Goal: Transaction & Acquisition: Purchase product/service

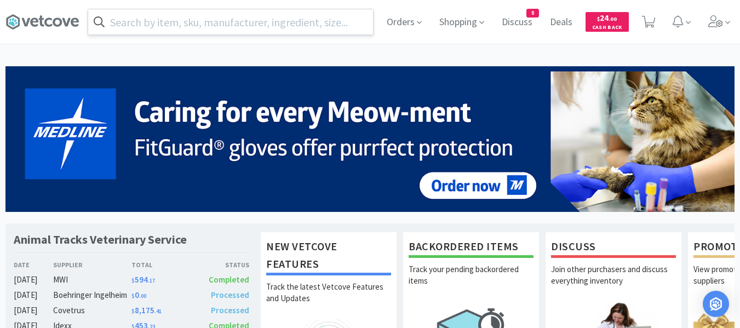
click at [256, 14] on input "text" at bounding box center [230, 21] width 285 height 25
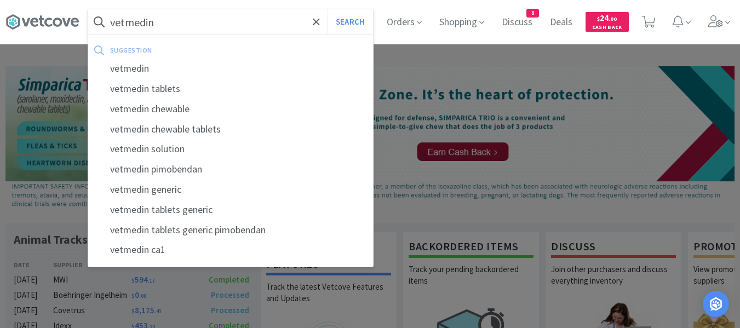
type input "vetmedin"
click at [328, 9] on button "Search" at bounding box center [350, 21] width 45 height 25
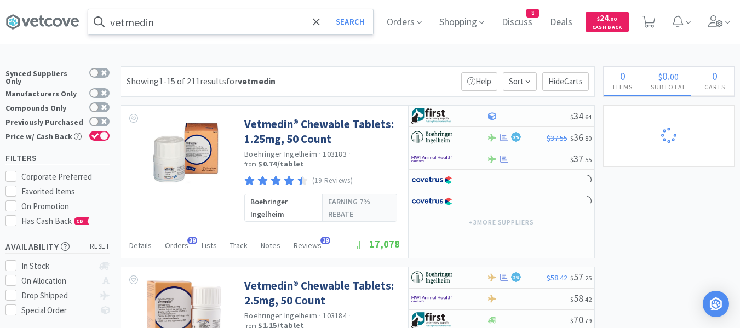
select select "1"
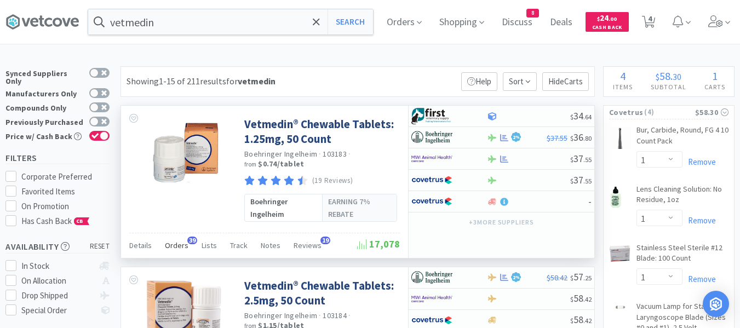
click at [181, 244] on span "Orders" at bounding box center [177, 246] width 24 height 10
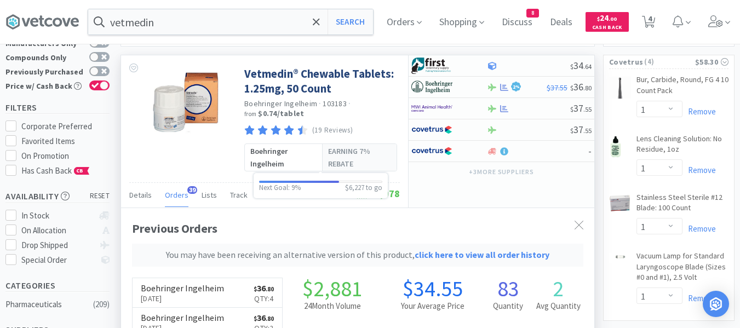
scroll to position [164, 0]
